Goal: Communication & Community: Answer question/provide support

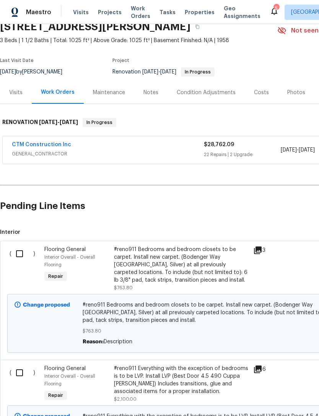
scroll to position [34, 0]
click at [24, 147] on link "CTM Construction Inc" at bounding box center [41, 144] width 59 height 5
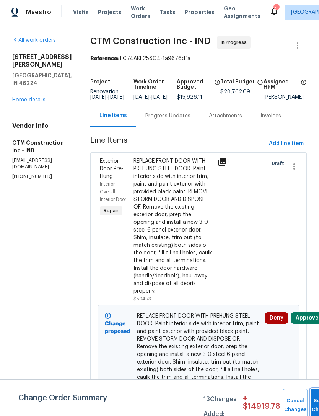
click at [311, 404] on button "Submit Changes" at bounding box center [323, 405] width 25 height 33
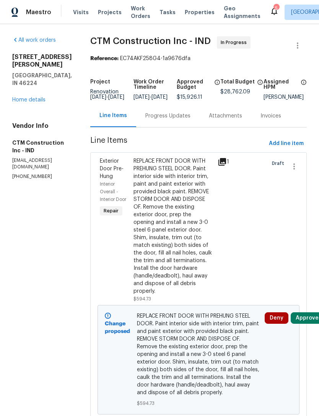
click at [270, 8] on icon at bounding box center [274, 11] width 9 height 9
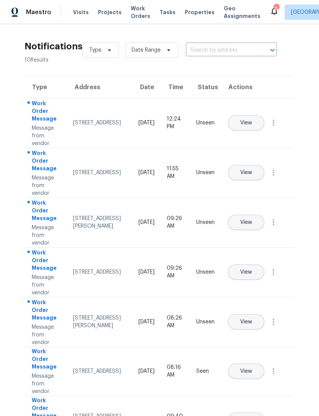
click at [252, 170] on span "View" at bounding box center [247, 173] width 12 height 6
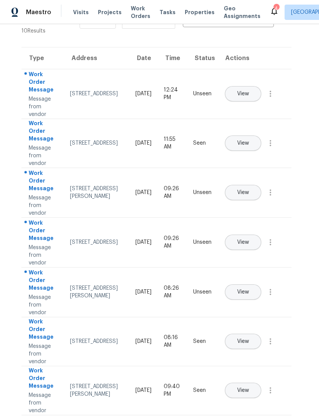
scroll to position [36, 4]
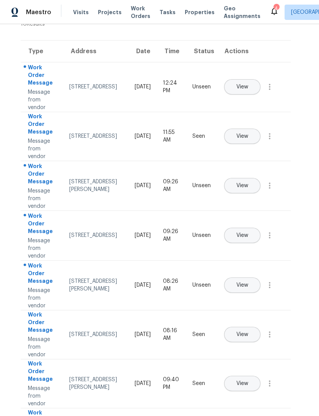
click at [249, 283] on span "View" at bounding box center [243, 286] width 12 height 6
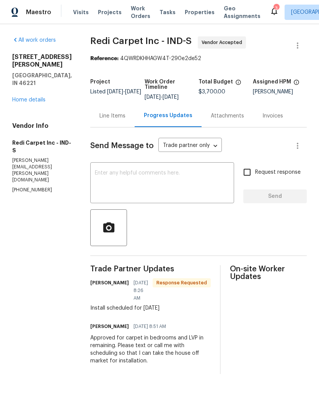
click at [201, 168] on div "x ​" at bounding box center [162, 183] width 144 height 39
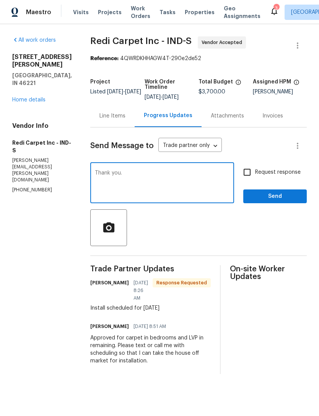
type textarea "Thank you."
click at [281, 197] on span "Send" at bounding box center [275, 197] width 51 height 10
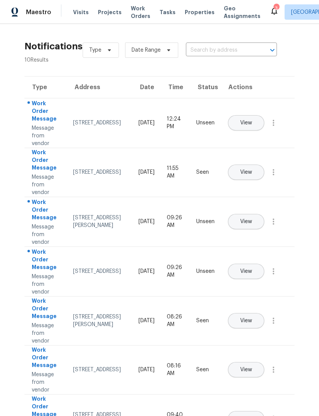
scroll to position [25, 0]
click at [265, 214] on button "View" at bounding box center [246, 221] width 36 height 15
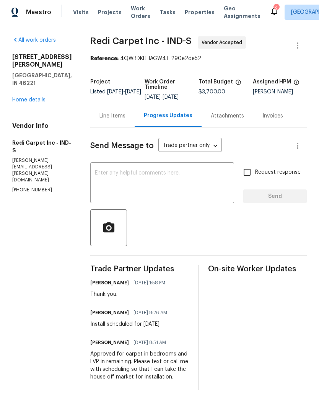
click at [270, 14] on icon at bounding box center [274, 11] width 9 height 9
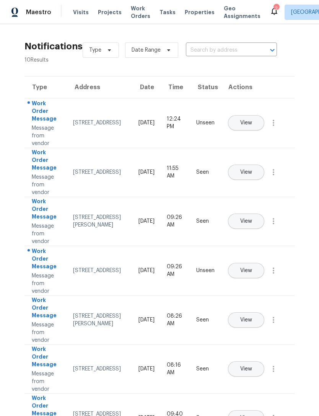
click at [44, 119] on div "Work Order Message" at bounding box center [46, 112] width 29 height 25
click at [265, 115] on button "View" at bounding box center [246, 122] width 36 height 15
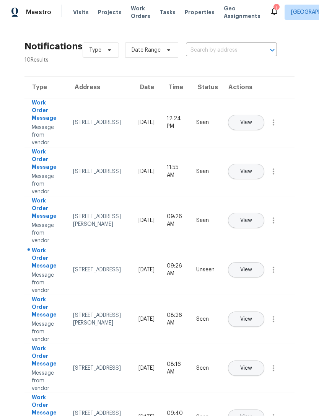
click at [252, 267] on span "View" at bounding box center [247, 270] width 12 height 6
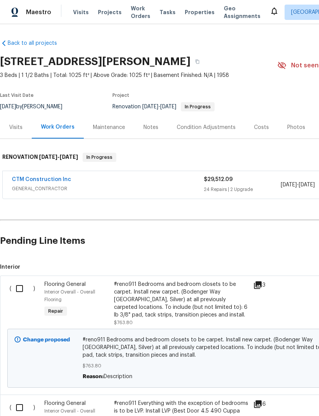
click at [26, 180] on link "CTM Construction Inc" at bounding box center [41, 179] width 59 height 5
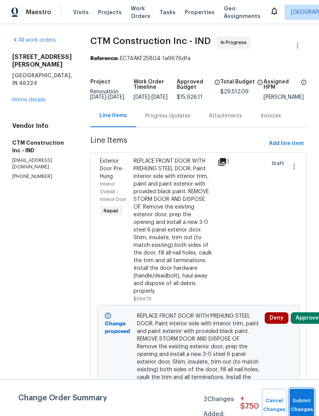
click at [305, 401] on button "Submit Changes" at bounding box center [302, 405] width 25 height 33
